Goal: Task Accomplishment & Management: Complete application form

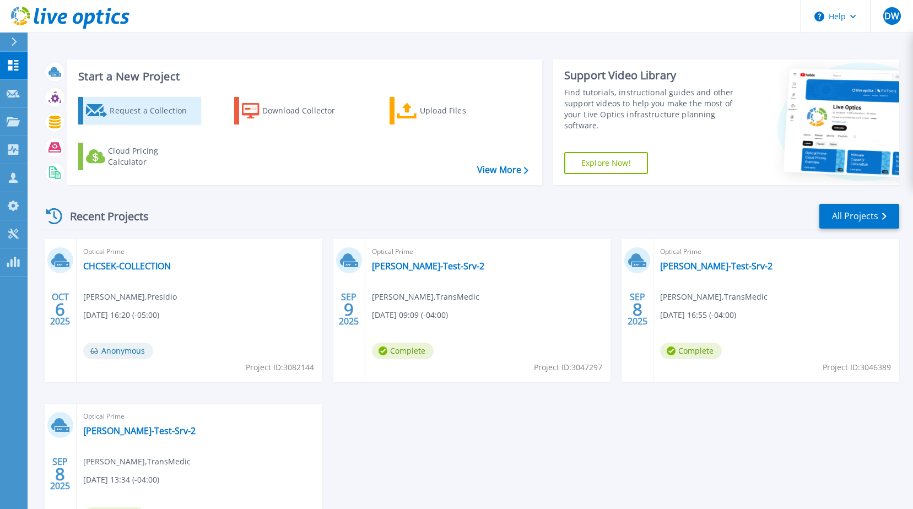
click at [137, 111] on div "Request a Collection" at bounding box center [154, 111] width 88 height 22
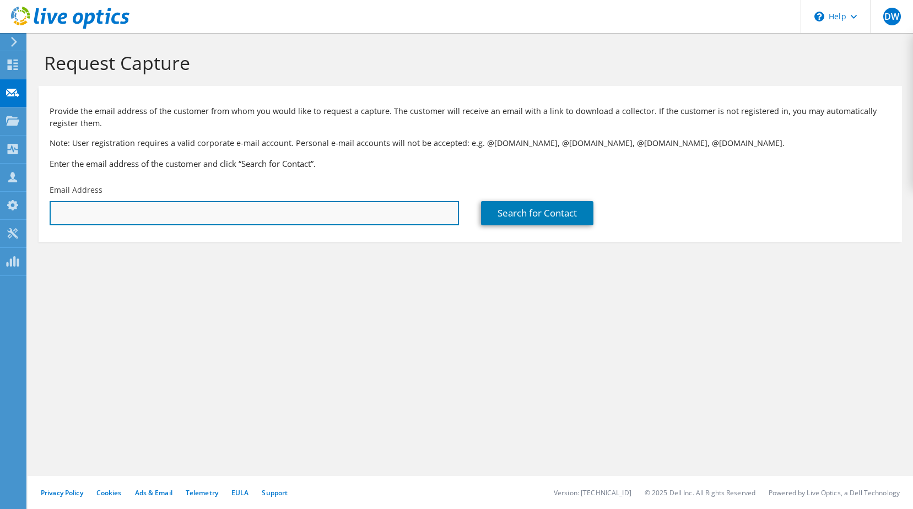
click at [132, 216] on input "text" at bounding box center [255, 213] width 410 height 24
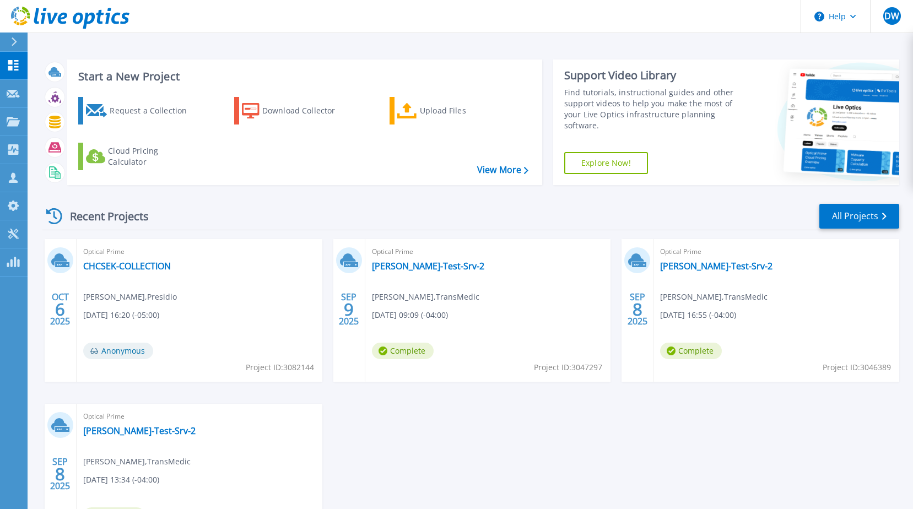
click at [360, 201] on div "Recent Projects All Projects [DATE] Optical Prime CHCSEK-COLLECTION [GEOGRAPHIC…" at bounding box center [470, 386] width 857 height 384
